Goal: Find specific page/section: Find specific page/section

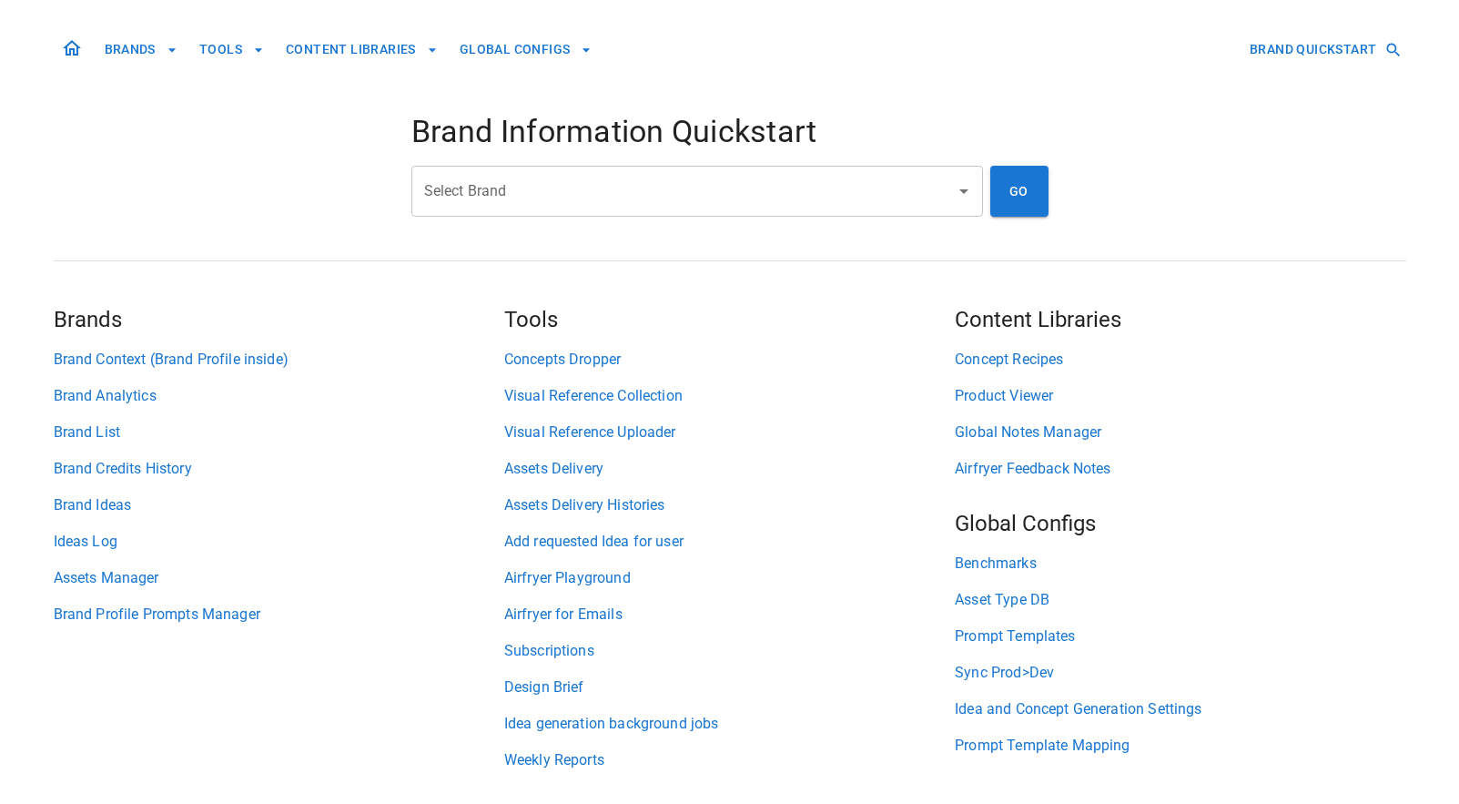
click at [682, 190] on input "Select Brand" at bounding box center [684, 191] width 528 height 35
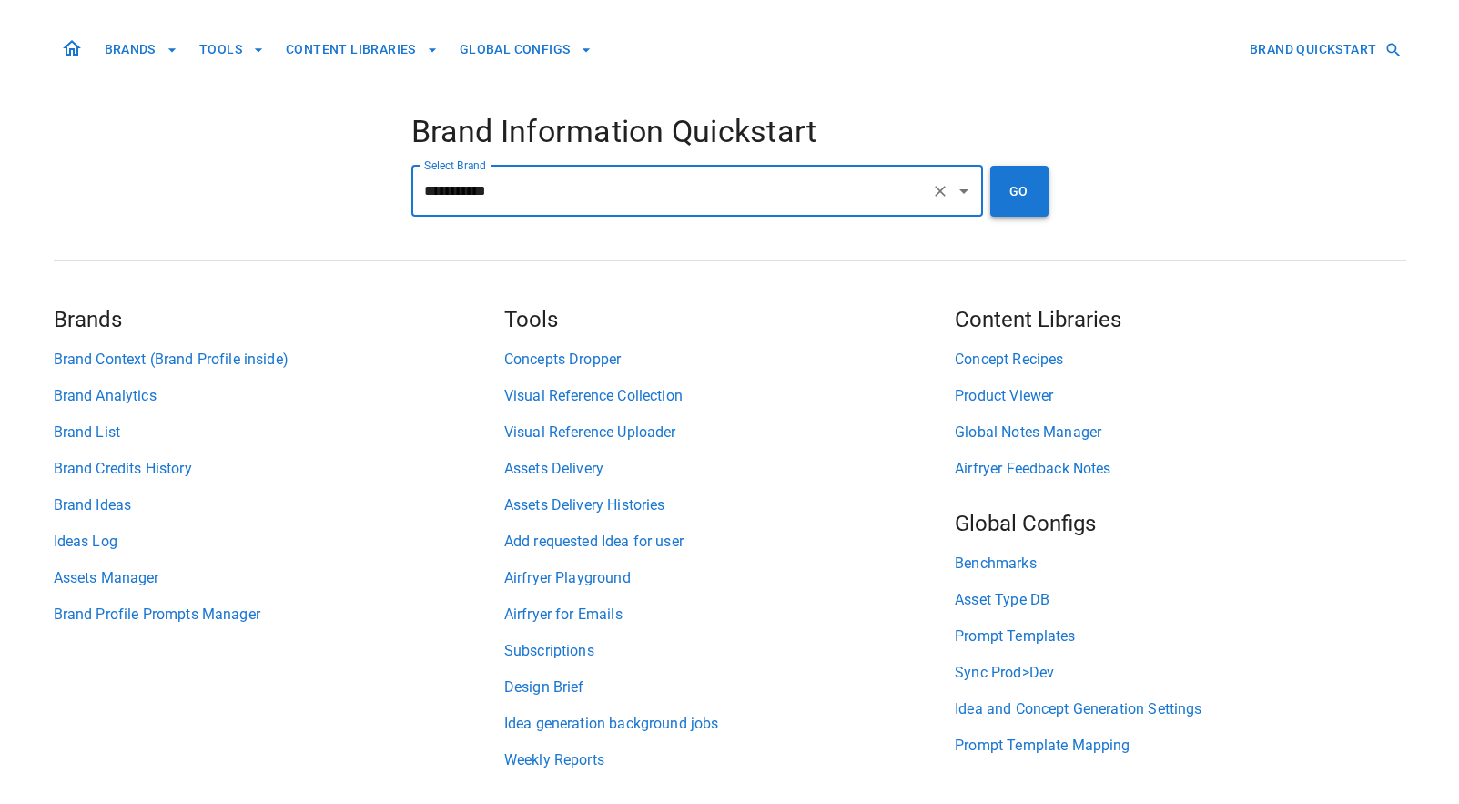
type input "**********"
click at [1027, 180] on button "GO" at bounding box center [1019, 191] width 58 height 51
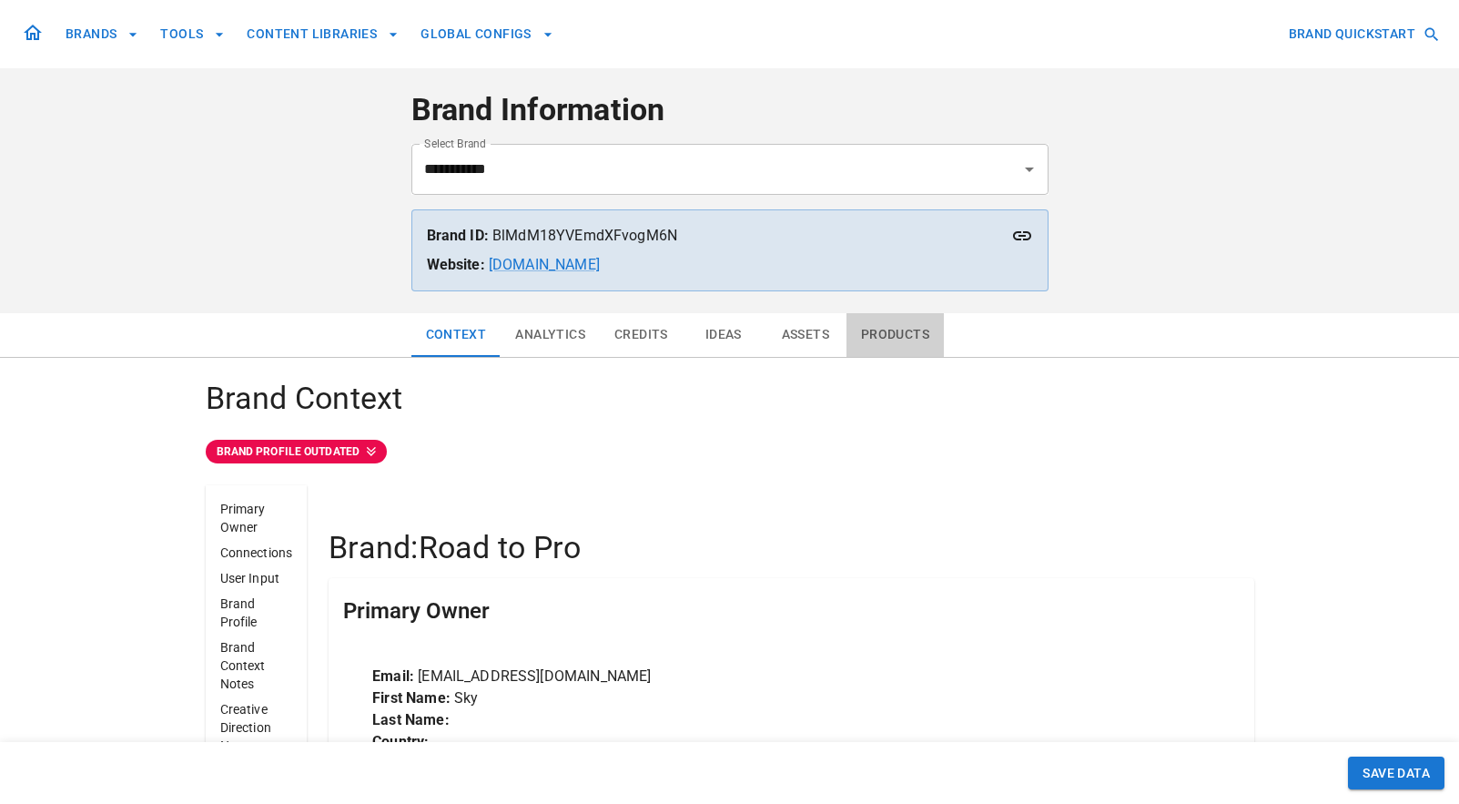
click at [896, 337] on button "Products" at bounding box center [895, 335] width 97 height 44
click at [879, 341] on button "Products" at bounding box center [895, 335] width 97 height 44
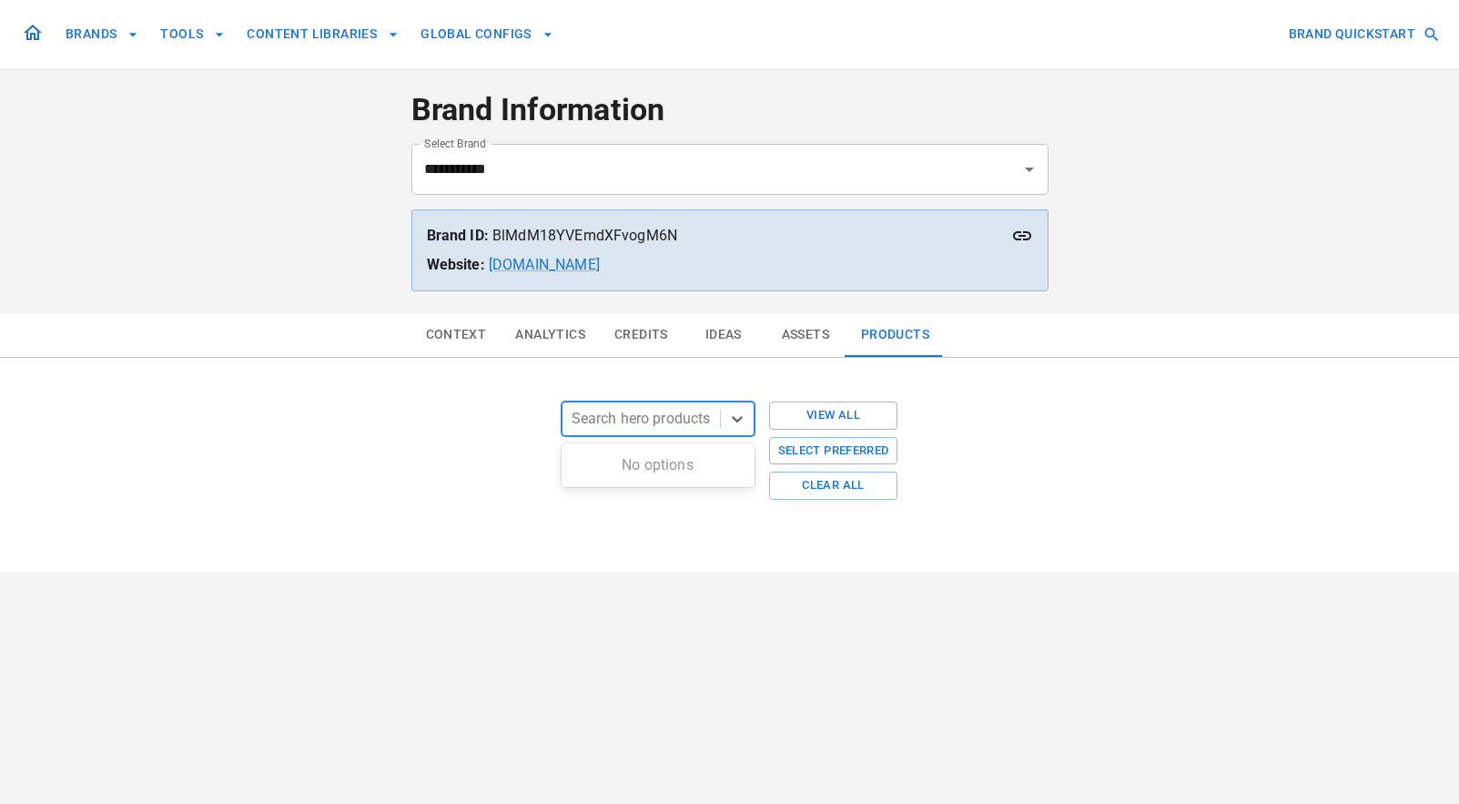
click at [646, 427] on div at bounding box center [641, 418] width 139 height 25
click at [629, 411] on div at bounding box center [641, 418] width 139 height 25
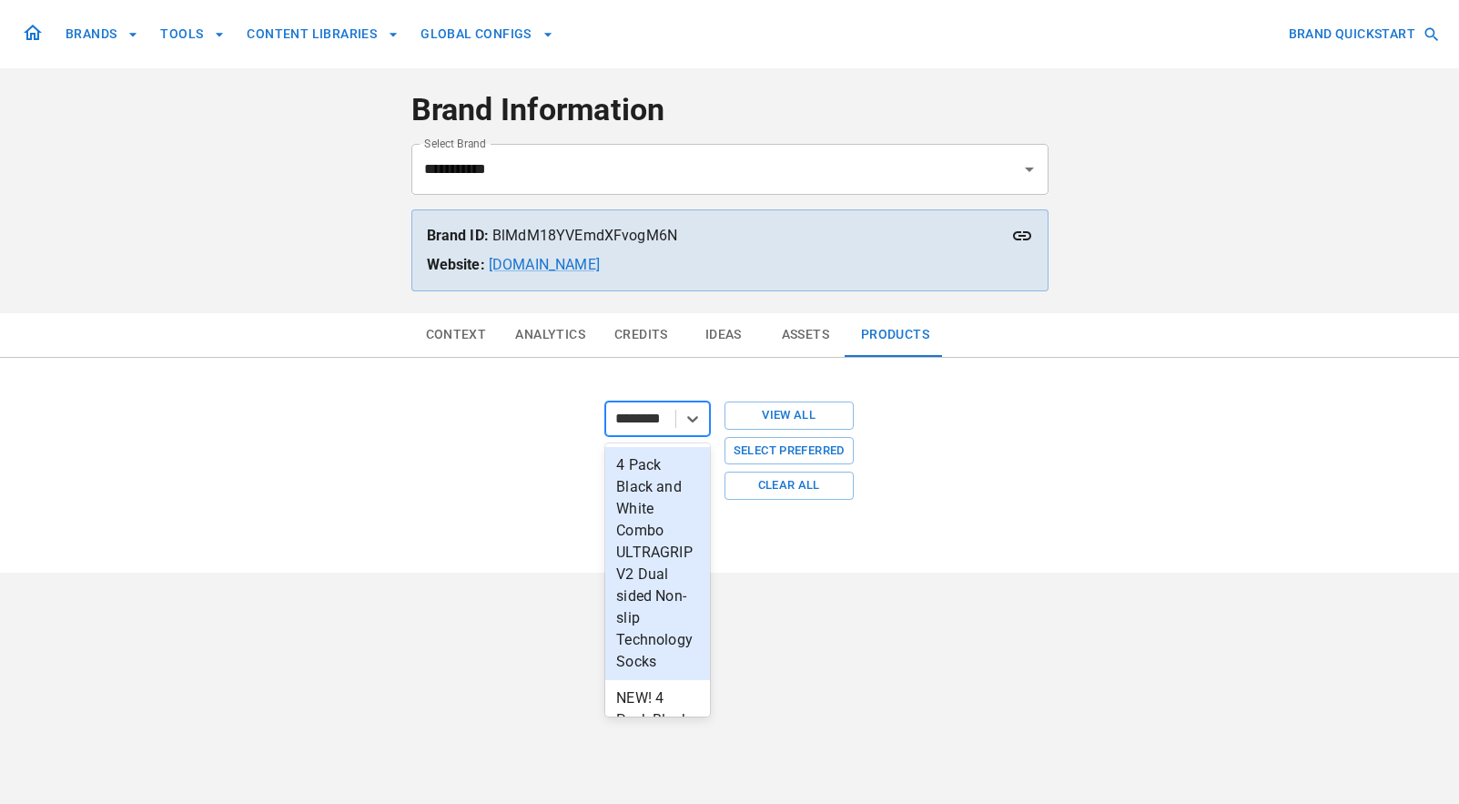
type input "*********"
click at [682, 631] on div "4 Pack Black and White Combo ULTRAGRIP V2 Dual sided Non-slip Technology Socks" at bounding box center [658, 552] width 113 height 211
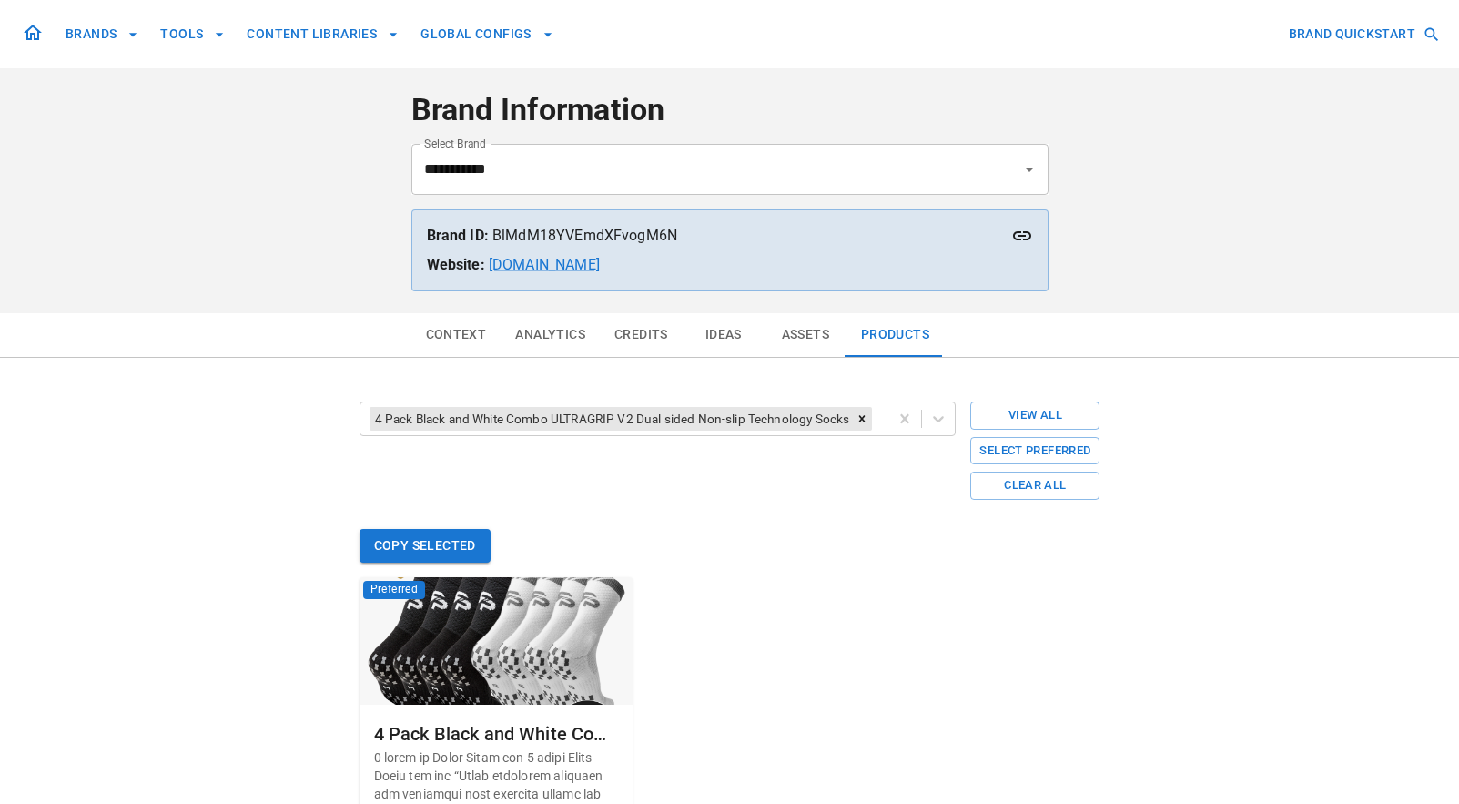
scroll to position [153, 0]
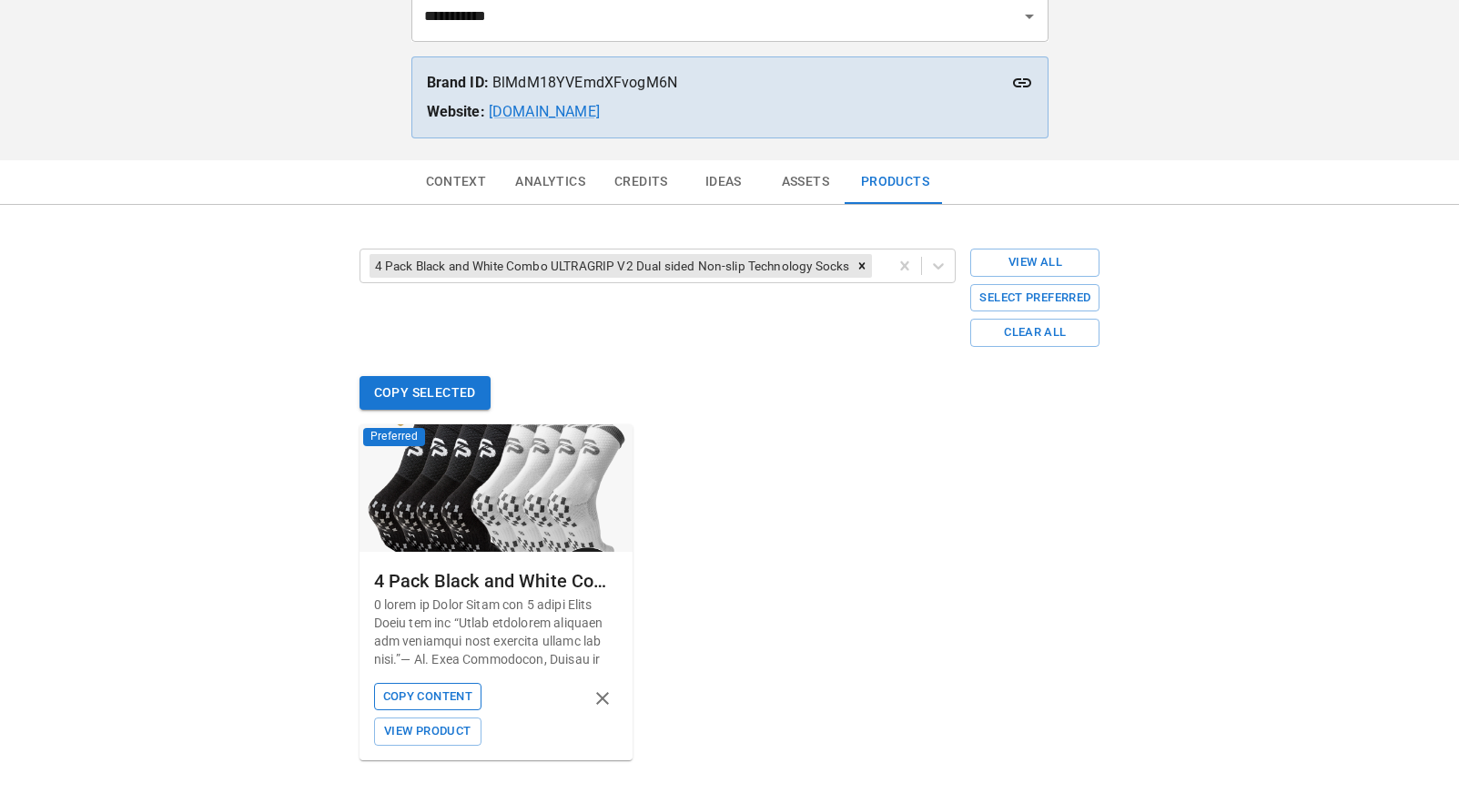
click at [441, 696] on button "Copy Content" at bounding box center [427, 697] width 107 height 28
